Goal: Task Accomplishment & Management: Use online tool/utility

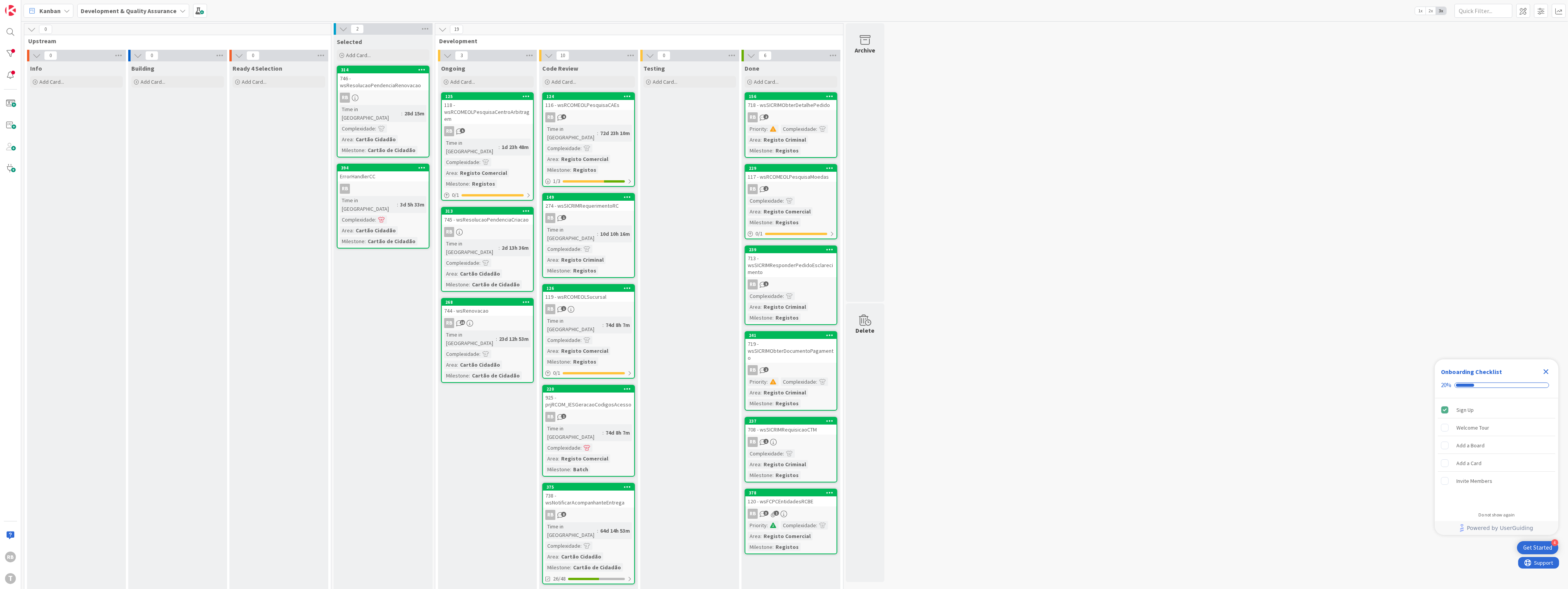
click at [1546, 373] on icon "Close Checklist" at bounding box center [1546, 371] width 5 height 5
click at [508, 116] on div "118 - wsRCOMEOLPesquisaCentroArbitragem" at bounding box center [487, 112] width 91 height 24
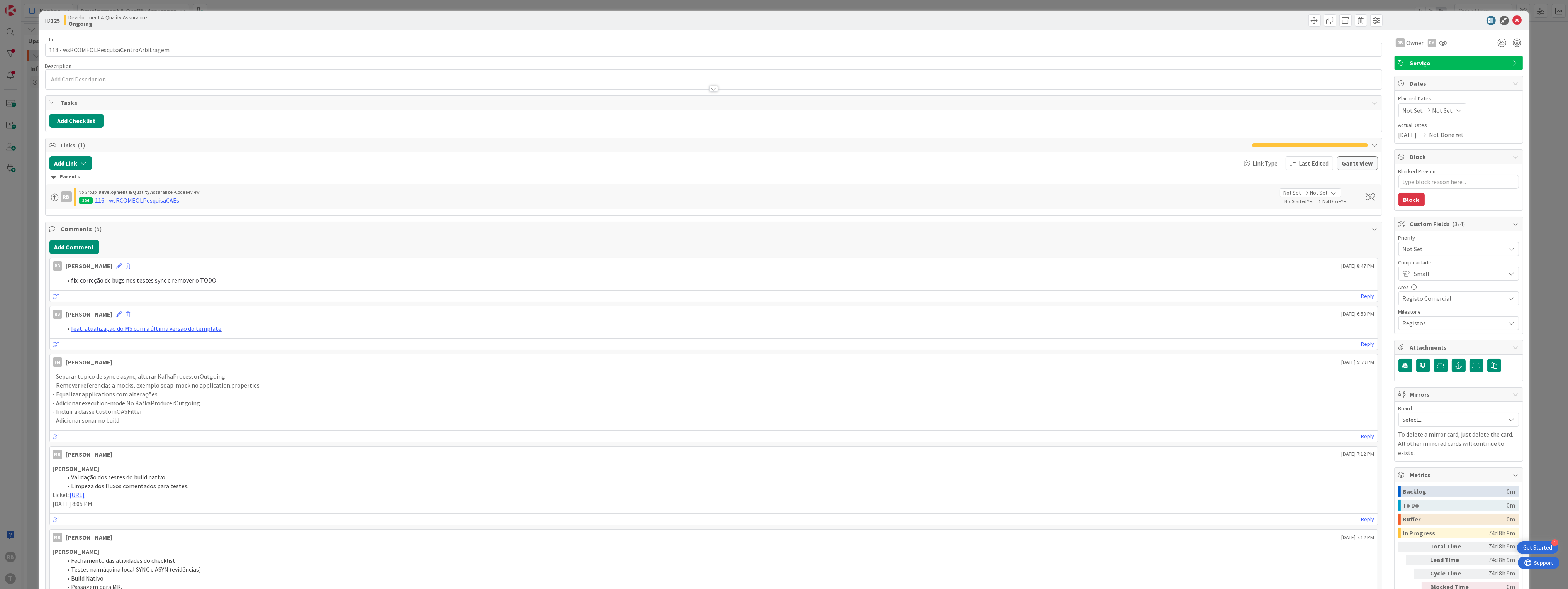
type textarea "x"
click at [70, 244] on button "Add Comment" at bounding box center [74, 247] width 50 height 14
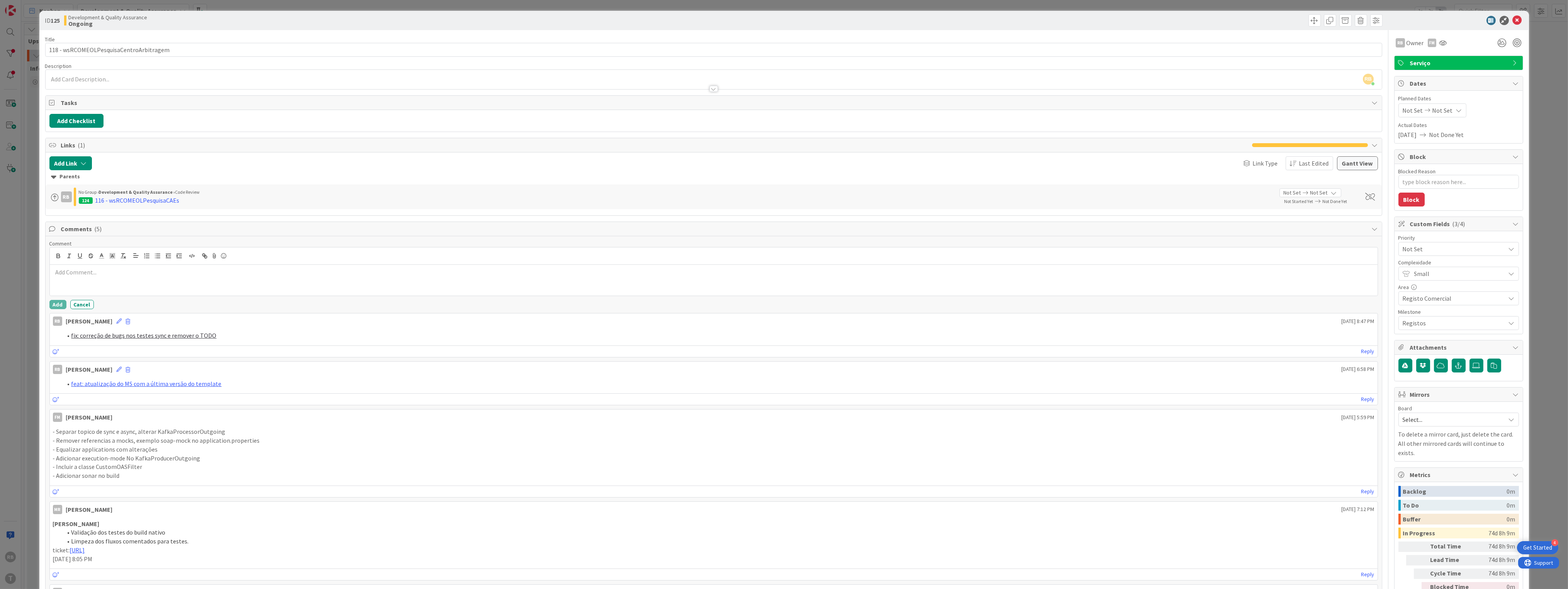
click at [93, 275] on p at bounding box center [713, 272] width 1322 height 9
click at [59, 306] on button "Add" at bounding box center [58, 304] width 17 height 10
click at [1513, 21] on icon at bounding box center [1517, 20] width 10 height 10
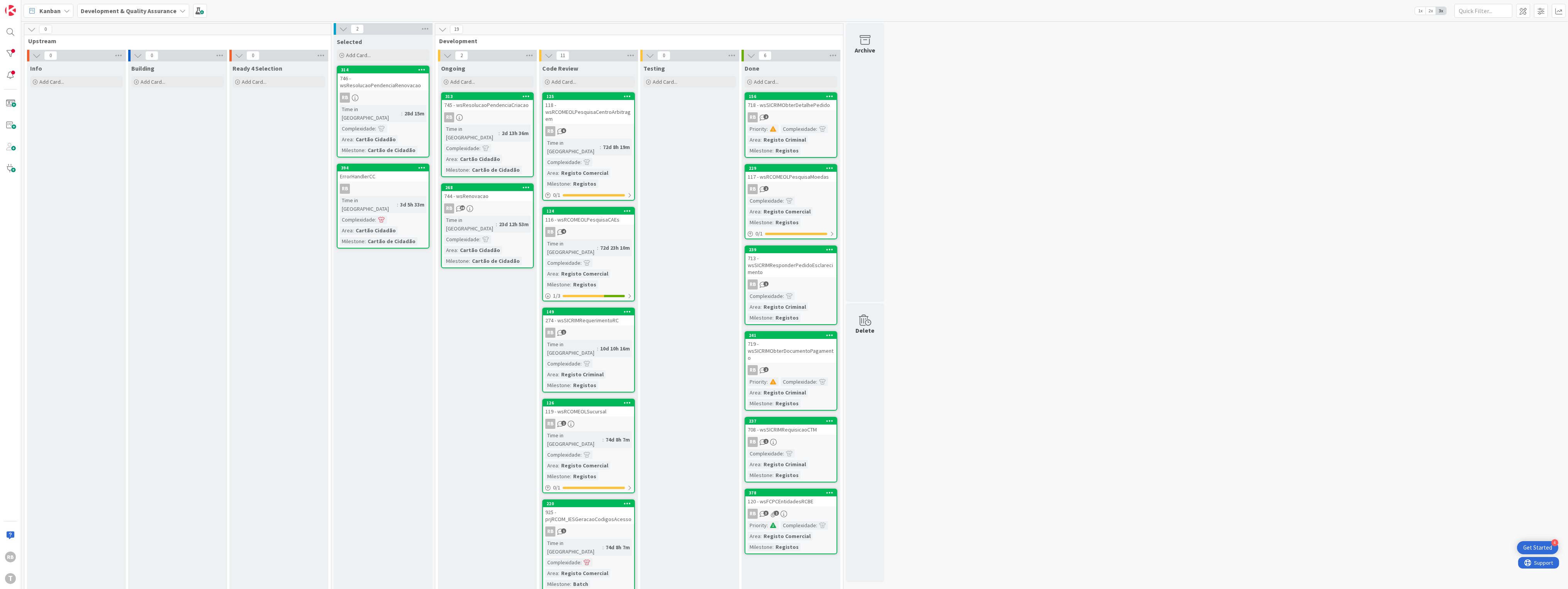
drag, startPoint x: 1424, startPoint y: 78, endPoint x: 1393, endPoint y: 77, distance: 31.0
click at [1424, 78] on div "0 Upstream 0 Info Add Card... 0 Building Add Card... 0 Ready 4 Selection Add Ca…" at bounding box center [795, 569] width 1544 height 1093
click at [507, 129] on div "2d 13h 36m" at bounding box center [515, 132] width 31 height 8
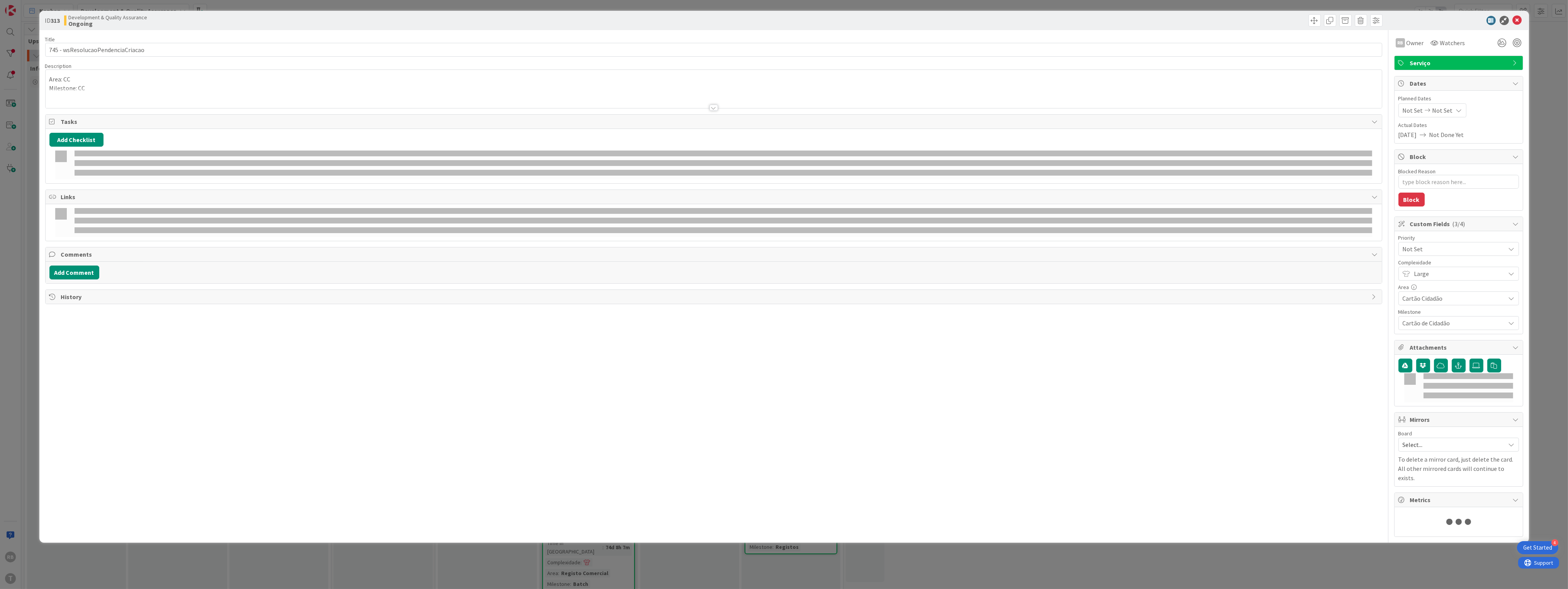
type textarea "x"
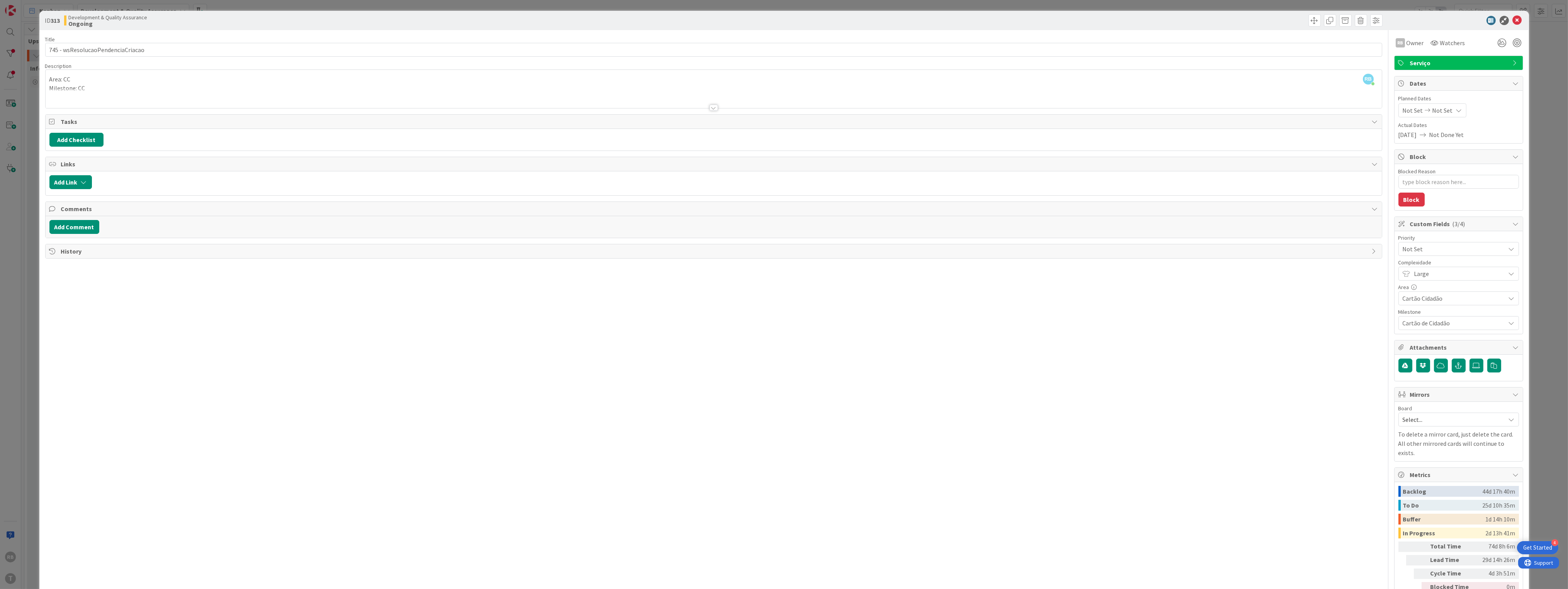
drag, startPoint x: 346, startPoint y: 338, endPoint x: 347, endPoint y: 326, distance: 12.0
click at [346, 339] on div "Title 33 / 128 745 - wsResolucaoPendenciaCriacao Description RB [PERSON_NAME] j…" at bounding box center [713, 322] width 1337 height 584
click at [1513, 17] on icon at bounding box center [1517, 20] width 10 height 10
